Goal: Task Accomplishment & Management: Use online tool/utility

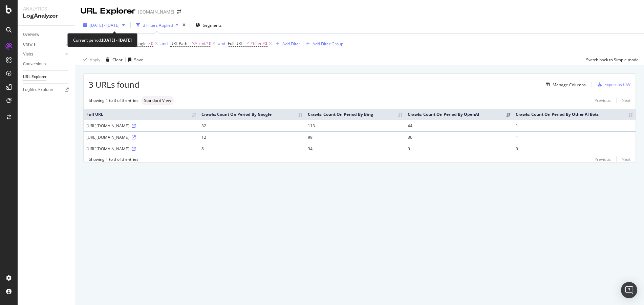
click at [125, 25] on icon "button" at bounding box center [123, 25] width 3 height 4
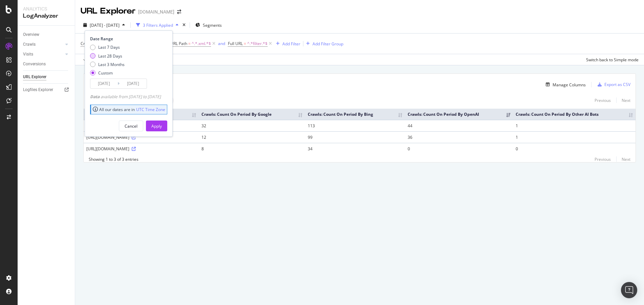
click at [119, 56] on div "Last 28 Days" at bounding box center [110, 56] width 24 height 6
type input "[DATE]"
click at [162, 123] on div "Apply" at bounding box center [156, 126] width 10 height 10
